Goal: Information Seeking & Learning: Check status

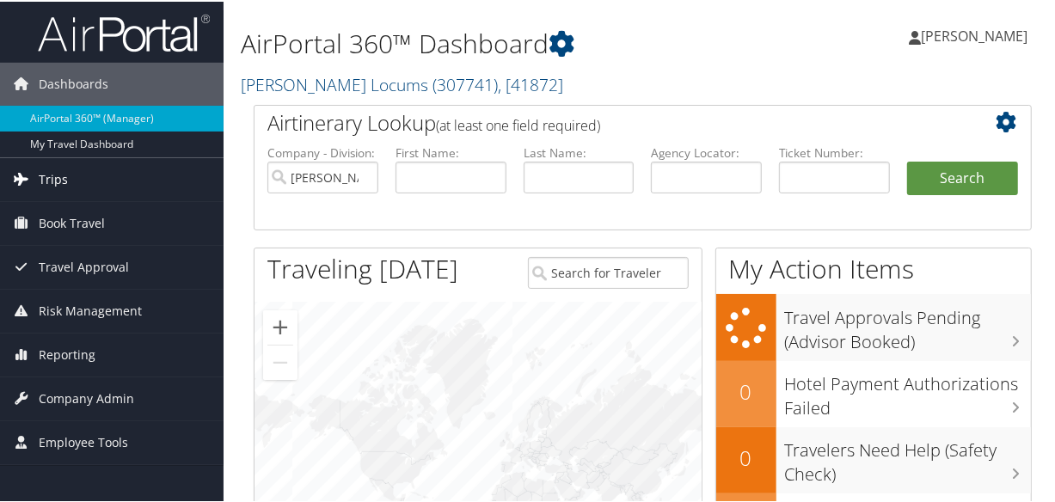
click at [76, 185] on link "Trips" at bounding box center [112, 178] width 224 height 43
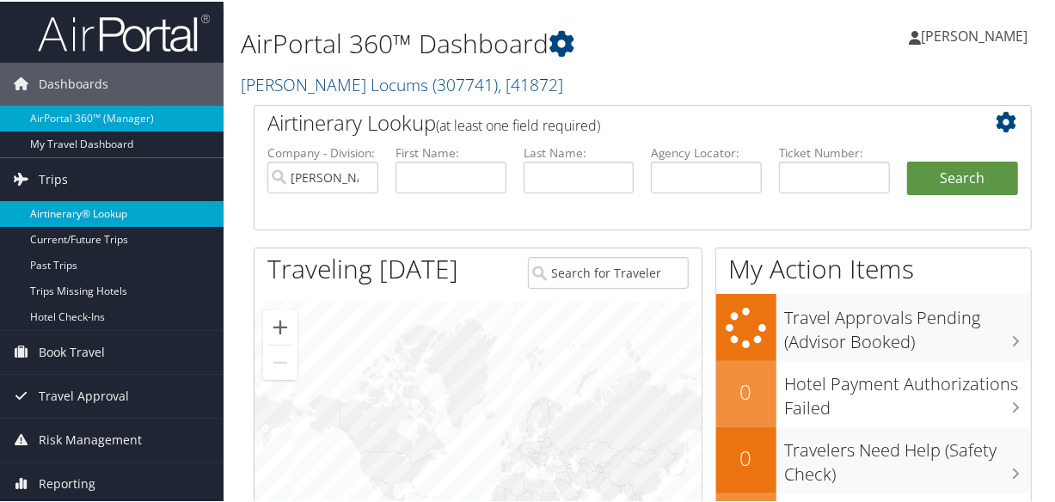
click at [77, 207] on link "Airtinerary® Lookup" at bounding box center [112, 213] width 224 height 26
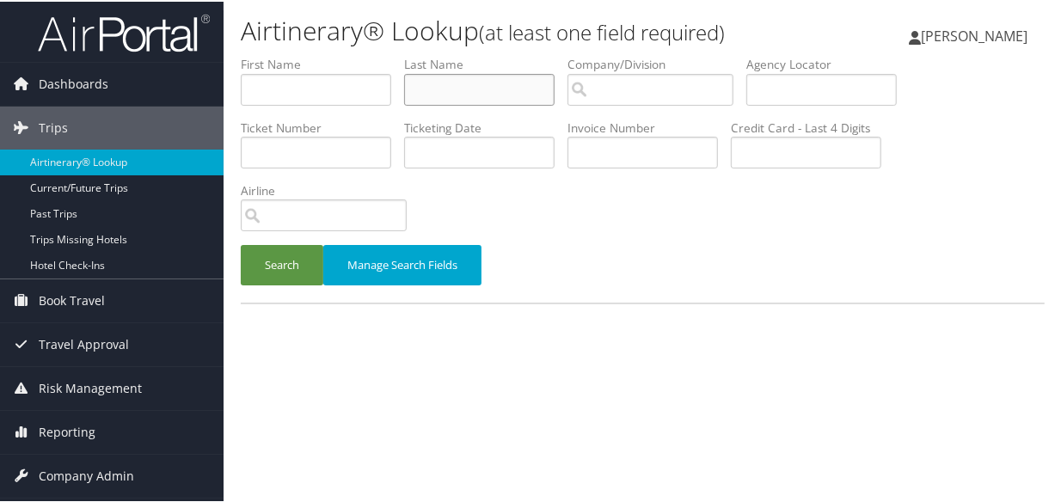
click at [461, 88] on input "text" at bounding box center [479, 88] width 151 height 32
type input "hieb"
click at [241, 243] on button "Search" at bounding box center [282, 263] width 83 height 40
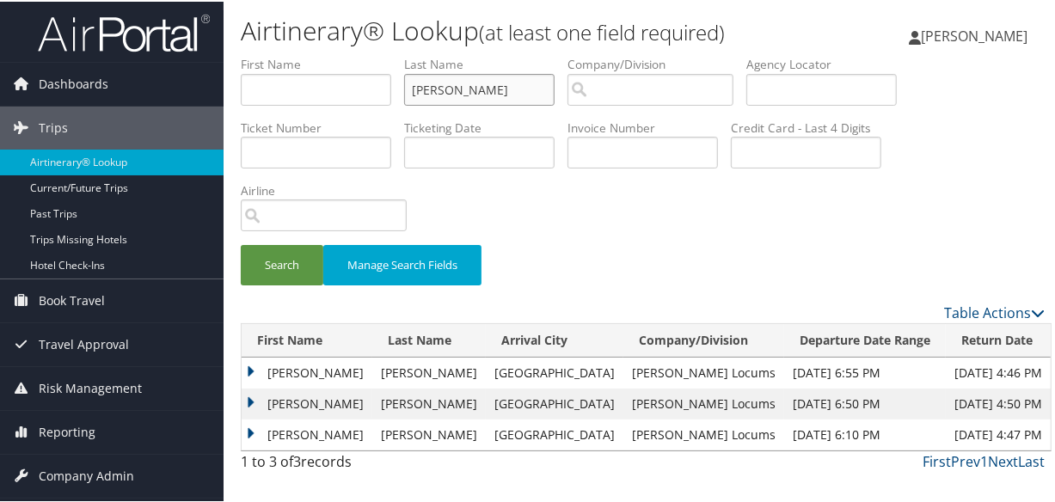
scroll to position [38, 0]
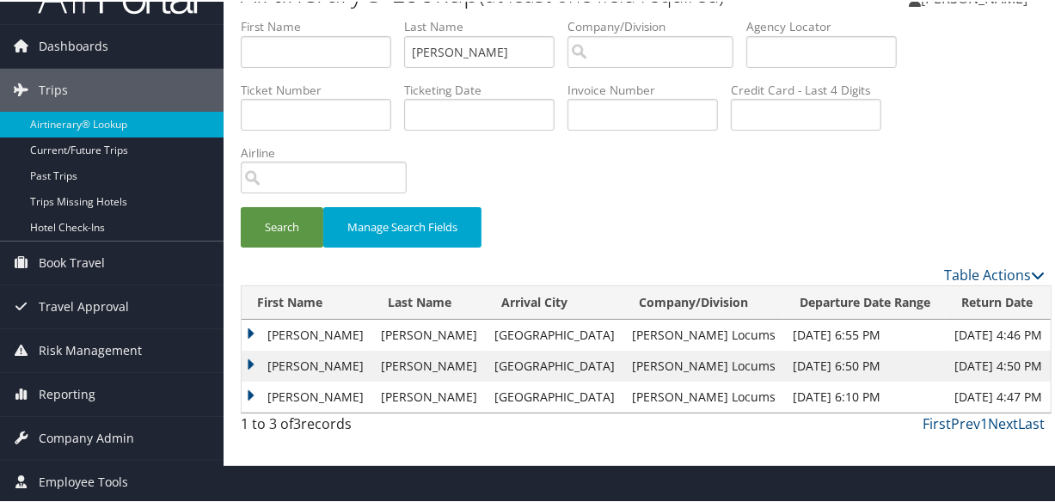
click at [601, 206] on div "Search Manage Search Fields" at bounding box center [643, 235] width 830 height 58
click at [249, 358] on td "Holly" at bounding box center [307, 364] width 131 height 31
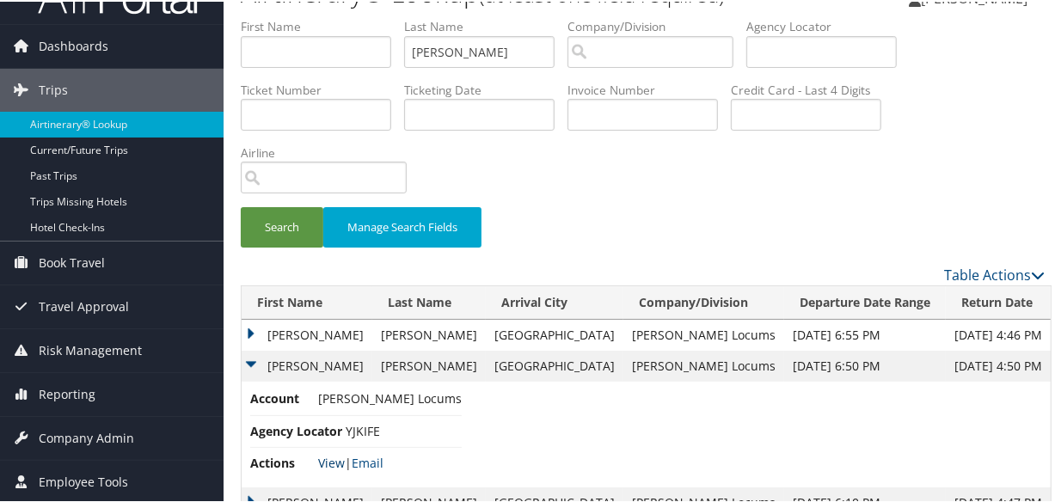
click at [335, 461] on link "View" at bounding box center [331, 461] width 27 height 16
click at [245, 329] on td "Holly" at bounding box center [307, 333] width 131 height 31
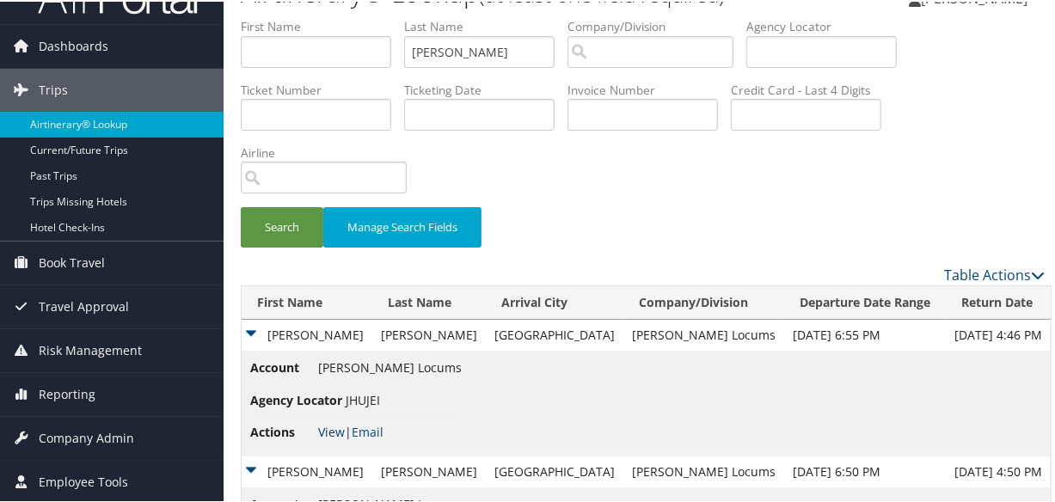
click at [332, 428] on link "View" at bounding box center [331, 430] width 27 height 16
click at [469, 43] on input "hieb" at bounding box center [479, 50] width 151 height 32
drag, startPoint x: 520, startPoint y: 56, endPoint x: 250, endPoint y: 58, distance: 269.2
click at [250, 16] on ul "First Name Last Name hieb Departure City Arrival City Company/Division Airport/…" at bounding box center [643, 16] width 804 height 0
type input "elkhouly"
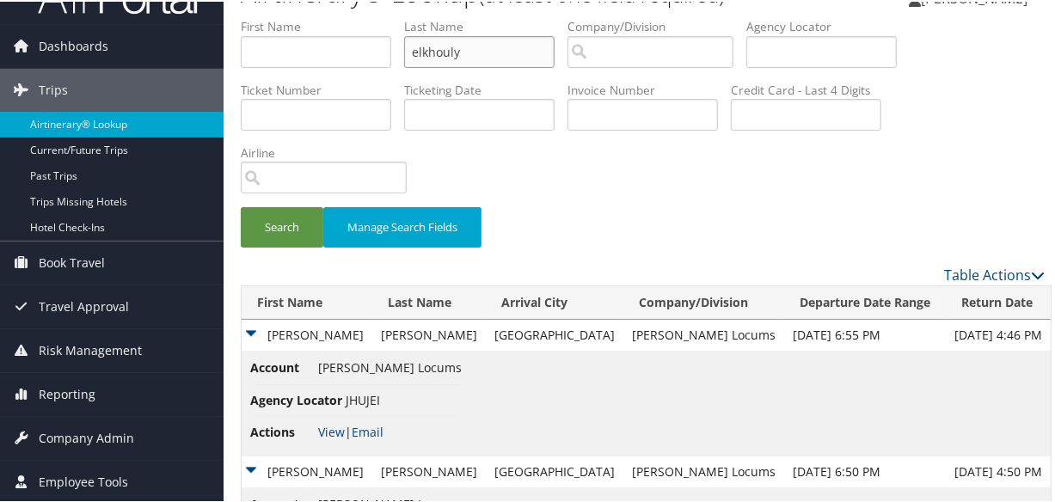
click at [241, 206] on button "Search" at bounding box center [282, 226] width 83 height 40
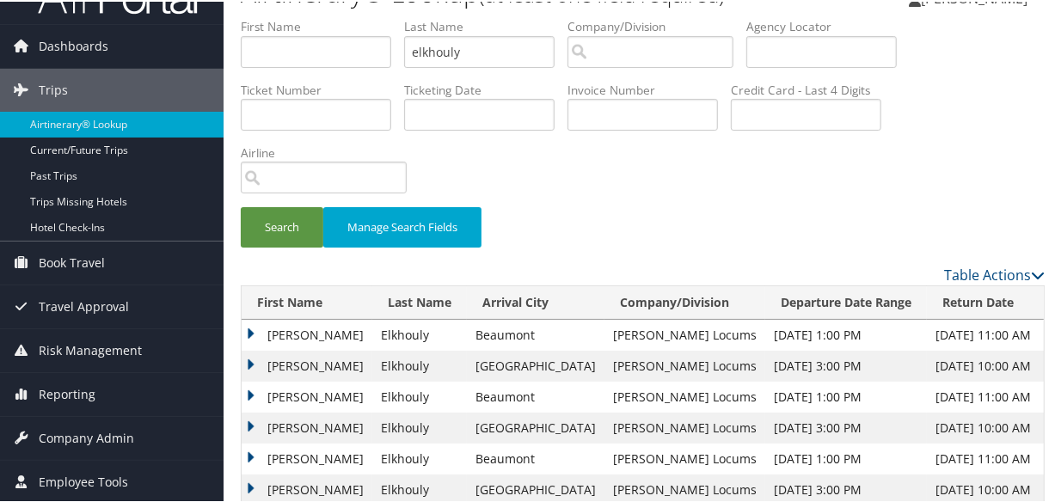
scroll to position [69, 0]
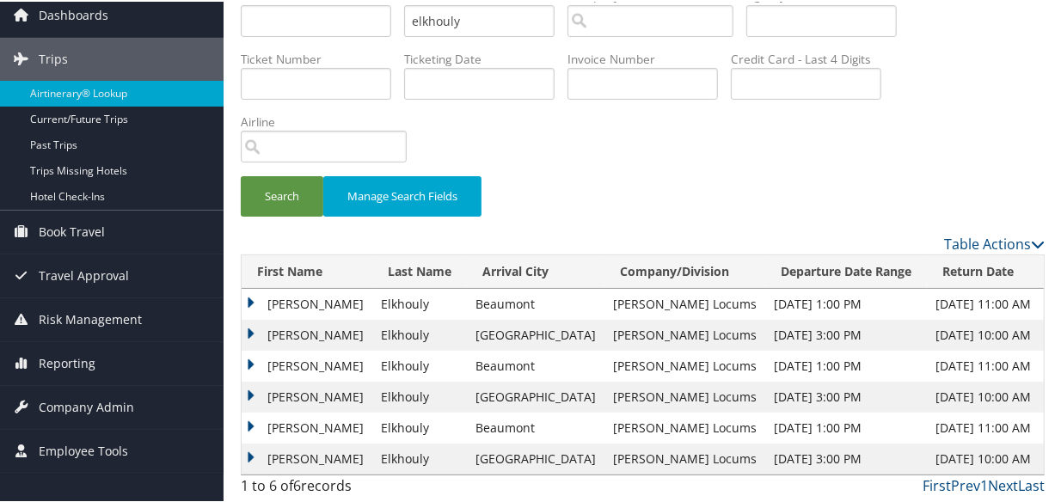
click at [252, 360] on td "Mohamed" at bounding box center [307, 364] width 131 height 31
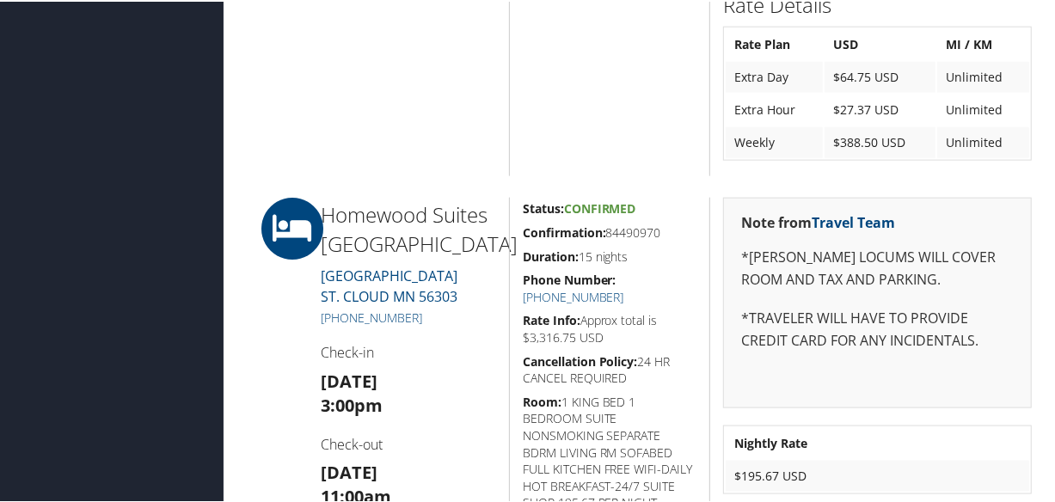
scroll to position [1407, 0]
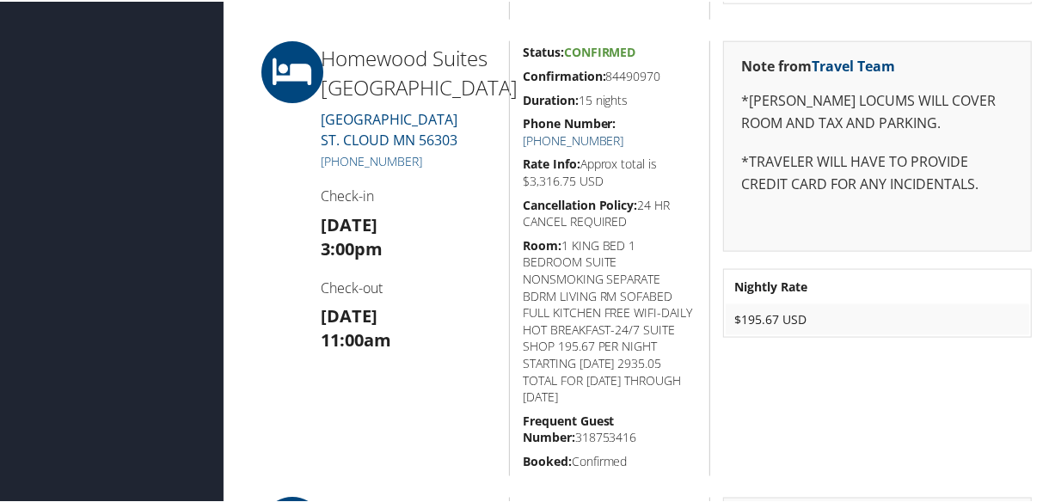
click at [624, 131] on link "+1 (320) 252-5900" at bounding box center [573, 139] width 101 height 16
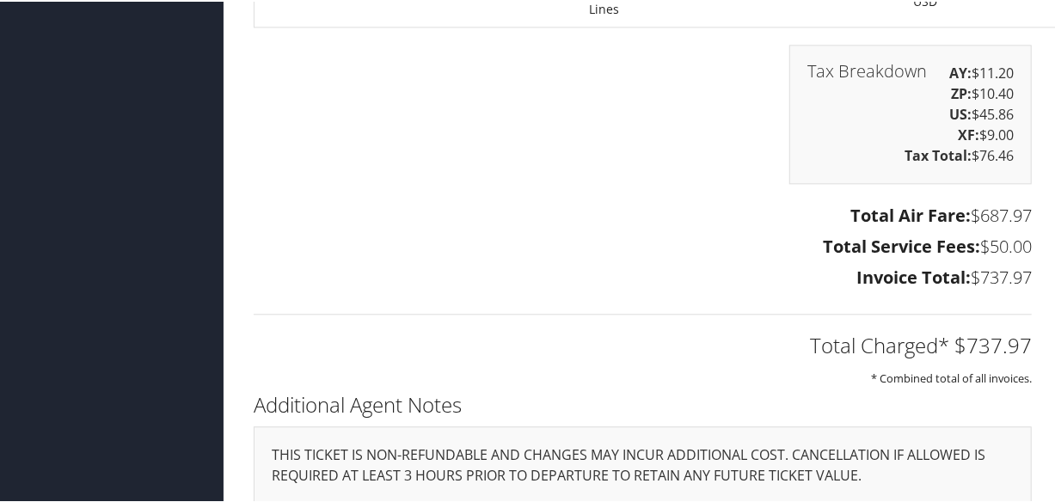
scroll to position [2524, 0]
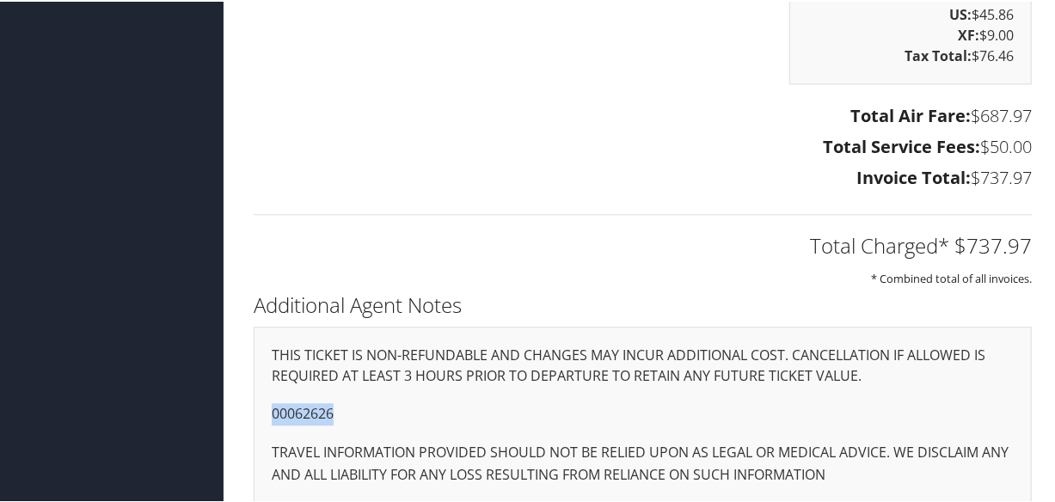
drag, startPoint x: 341, startPoint y: 390, endPoint x: 549, endPoint y: 454, distance: 217.1
click at [259, 400] on div "THIS TICKET IS NON-REFUNDABLE AND CHANGES MAY INCUR ADDITIONAL COST. CANCELLATI…" at bounding box center [643, 414] width 778 height 178
copy p "00062626"
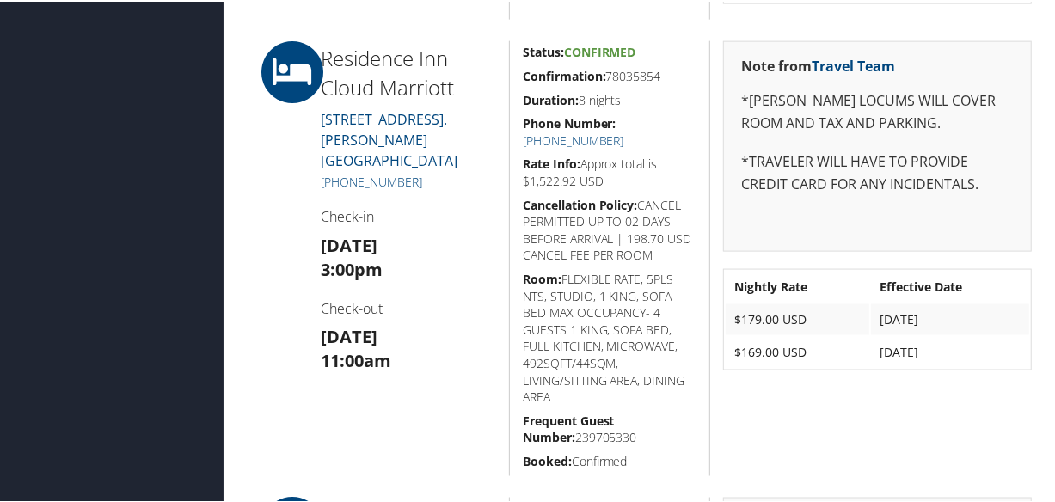
scroll to position [1094, 0]
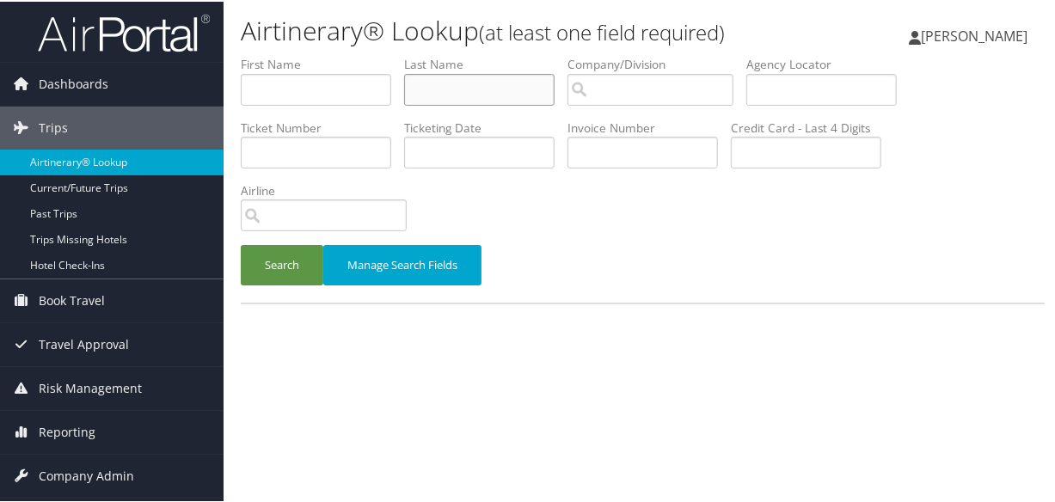
click at [482, 89] on input "text" at bounding box center [479, 88] width 151 height 32
type input "moreno"
click at [241, 243] on button "Search" at bounding box center [282, 263] width 83 height 40
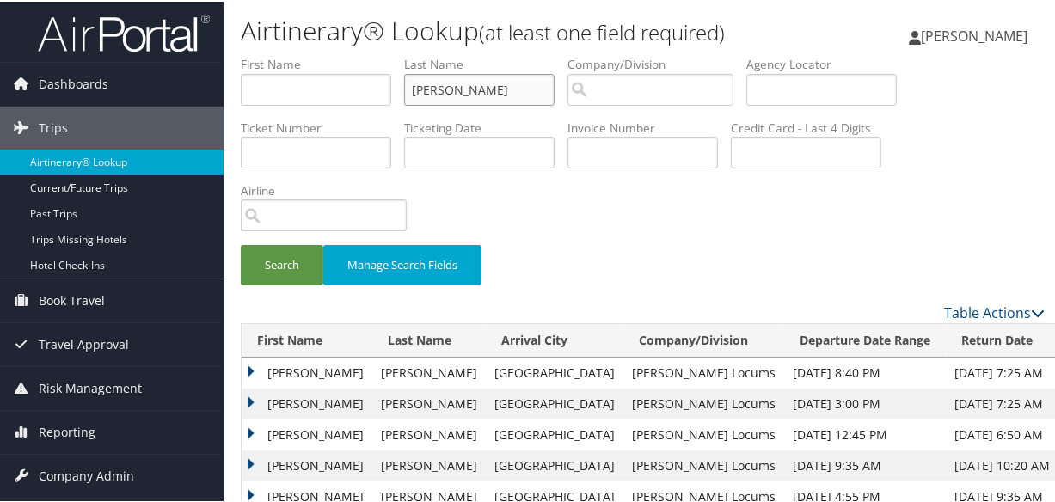
scroll to position [234, 0]
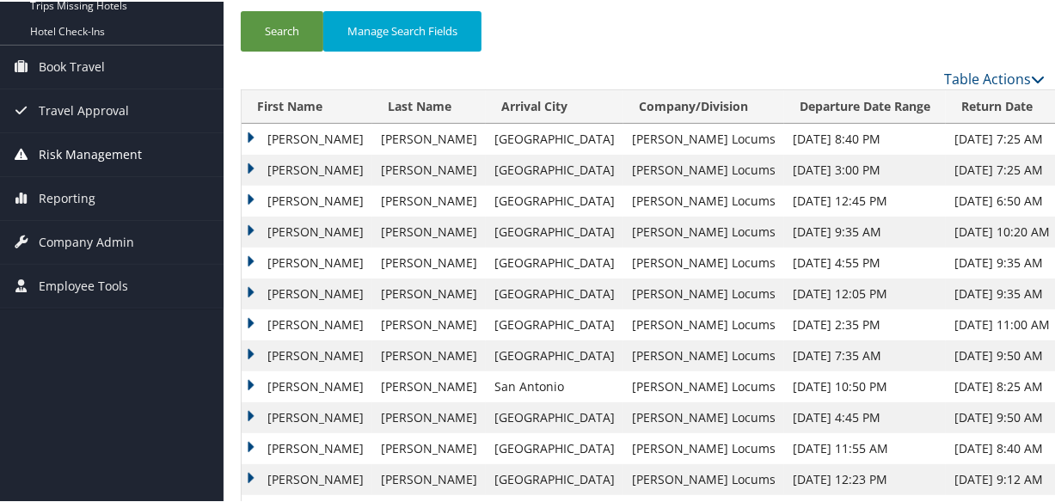
drag, startPoint x: 246, startPoint y: 163, endPoint x: 161, endPoint y: 171, distance: 85.5
click at [245, 163] on td "Veronica" at bounding box center [307, 168] width 131 height 31
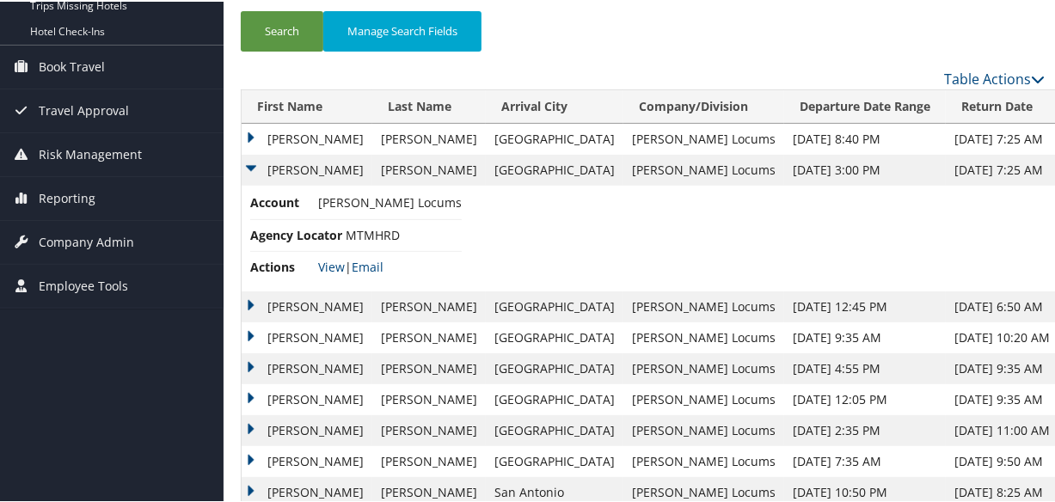
click at [247, 294] on td "Veronica" at bounding box center [307, 305] width 131 height 31
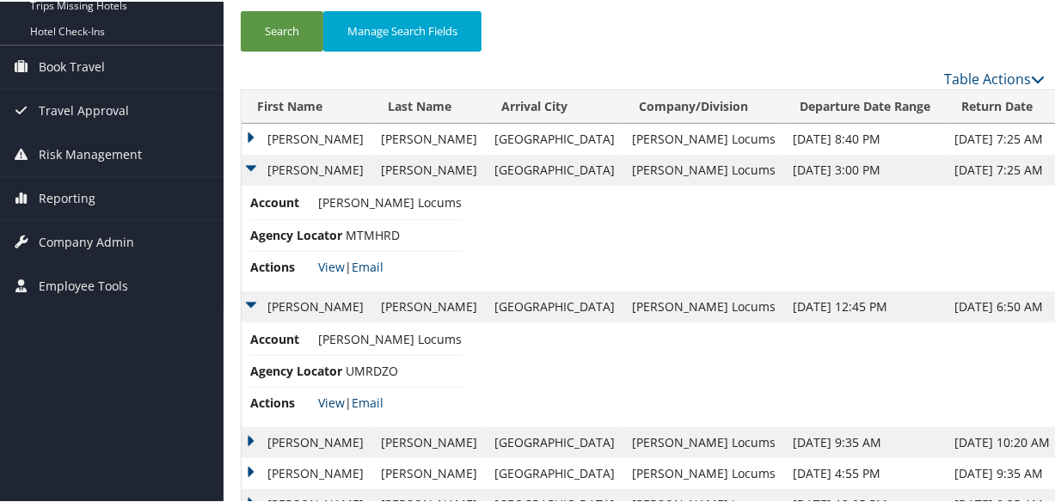
click at [327, 402] on link "View" at bounding box center [331, 401] width 27 height 16
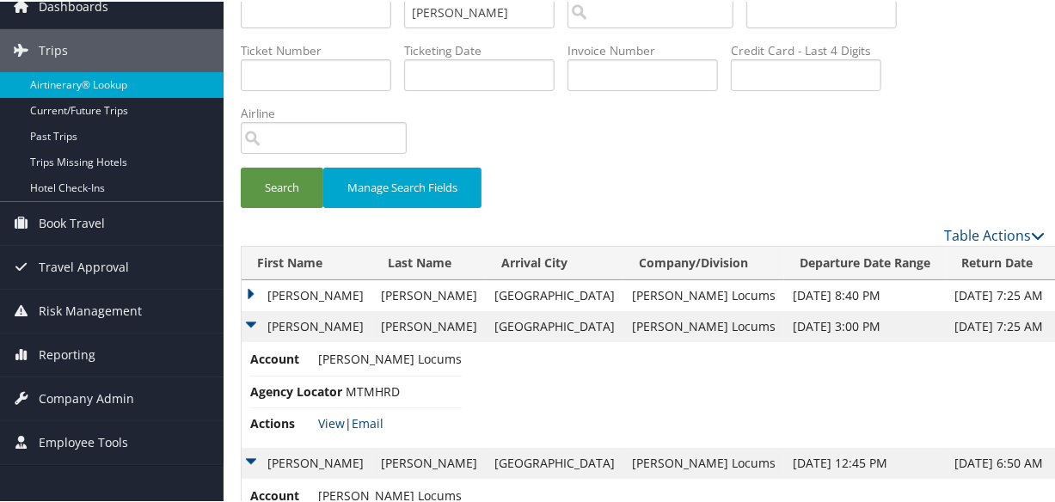
scroll to position [0, 0]
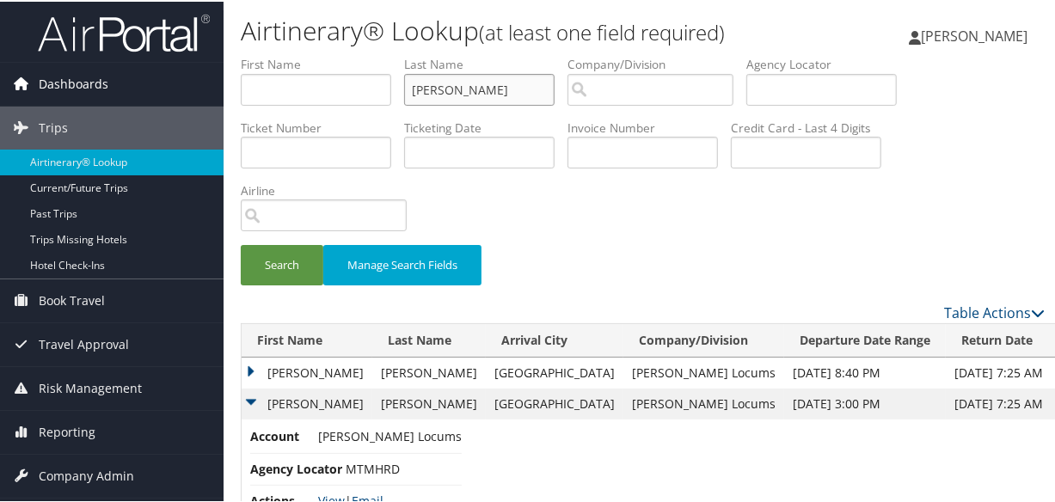
drag, startPoint x: 496, startPoint y: 86, endPoint x: 164, endPoint y: 77, distance: 332.1
drag, startPoint x: 164, startPoint y: 77, endPoint x: 557, endPoint y: 247, distance: 427.3
click at [557, 247] on div "Search Manage Search Fields" at bounding box center [643, 272] width 830 height 58
click at [487, 85] on input "moreno" at bounding box center [479, 88] width 151 height 32
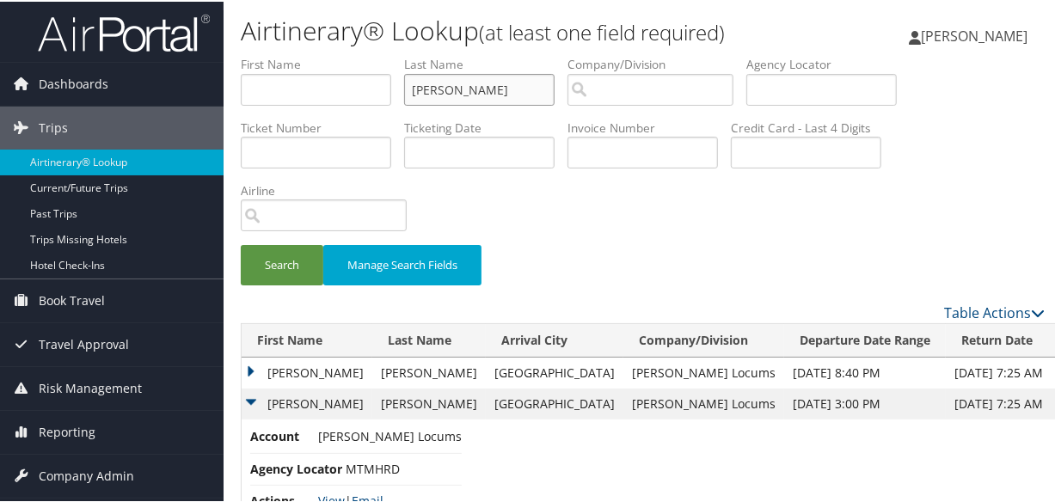
drag, startPoint x: 491, startPoint y: 88, endPoint x: 317, endPoint y: 89, distance: 173.8
click at [317, 54] on ul "First Name Last Name moreno Departure City Arrival City Company/Division Airpor…" at bounding box center [643, 54] width 804 height 0
type input "RAISSOUNI"
click at [241, 243] on button "Search" at bounding box center [282, 263] width 83 height 40
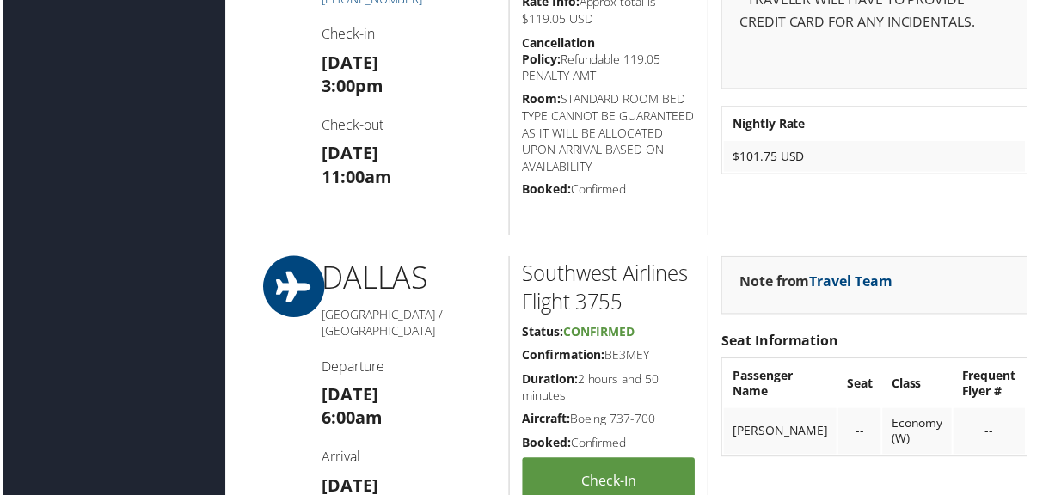
scroll to position [1696, 0]
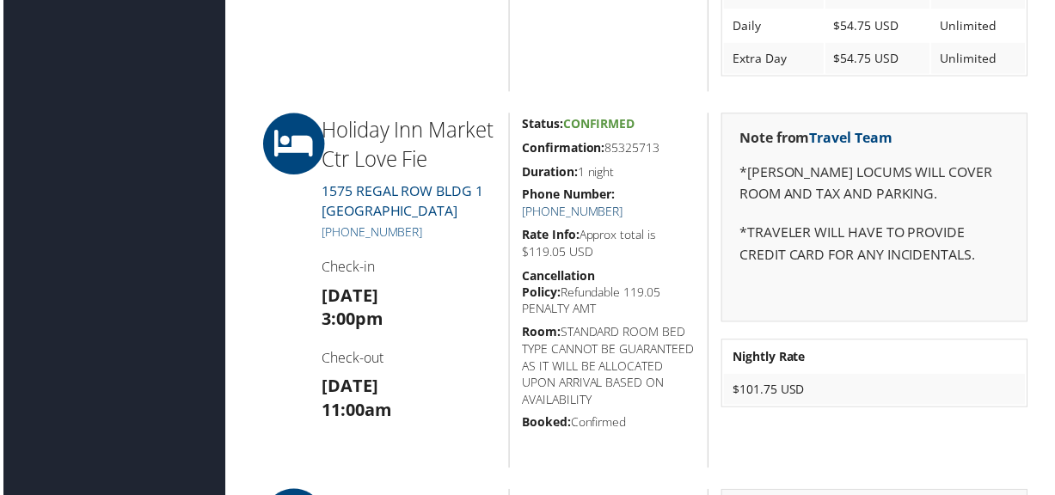
click at [624, 205] on link "[PHONE_NUMBER]" at bounding box center [573, 213] width 101 height 16
drag, startPoint x: 624, startPoint y: 145, endPoint x: 612, endPoint y: 140, distance: 12.3
click at [612, 140] on h5 "Confirmation: 85325713" at bounding box center [610, 148] width 175 height 17
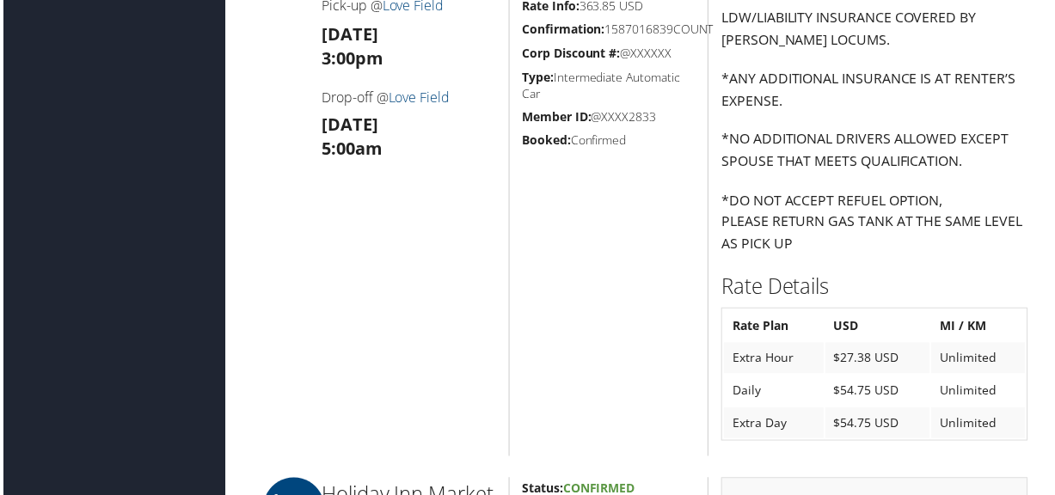
scroll to position [1798, 0]
